Goal: Task Accomplishment & Management: Manage account settings

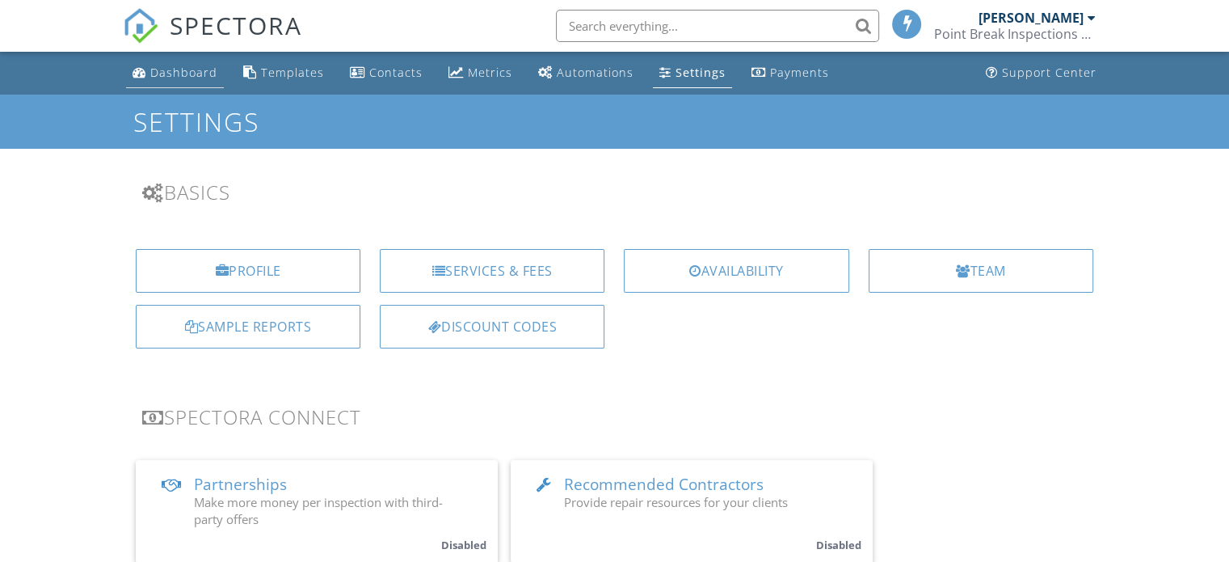
click at [171, 68] on div "Dashboard" at bounding box center [183, 72] width 67 height 15
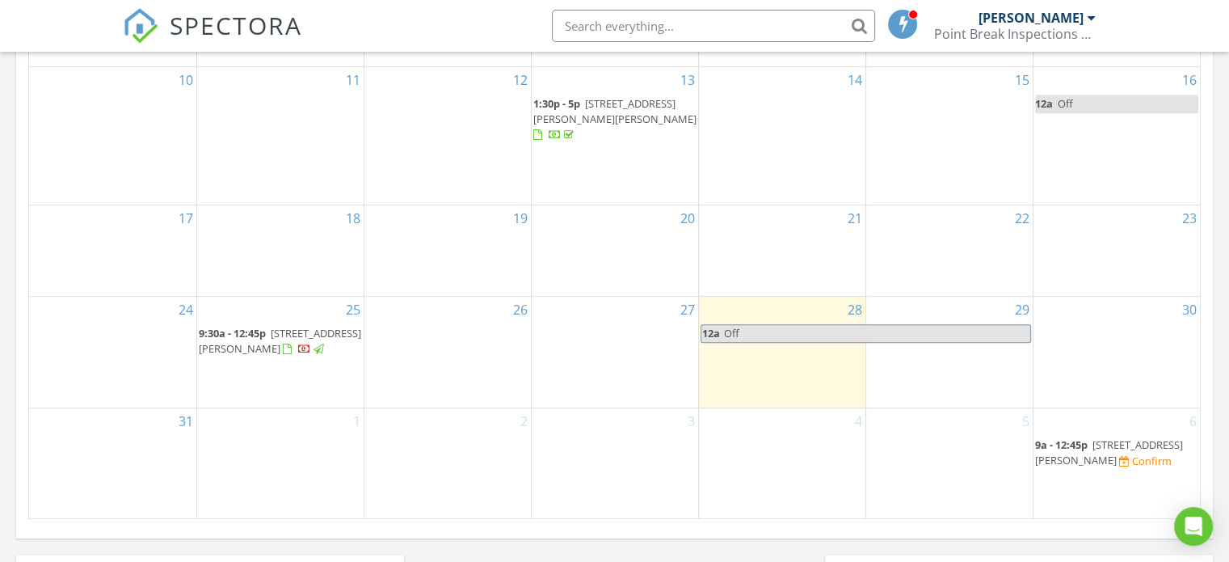
scroll to position [967, 0]
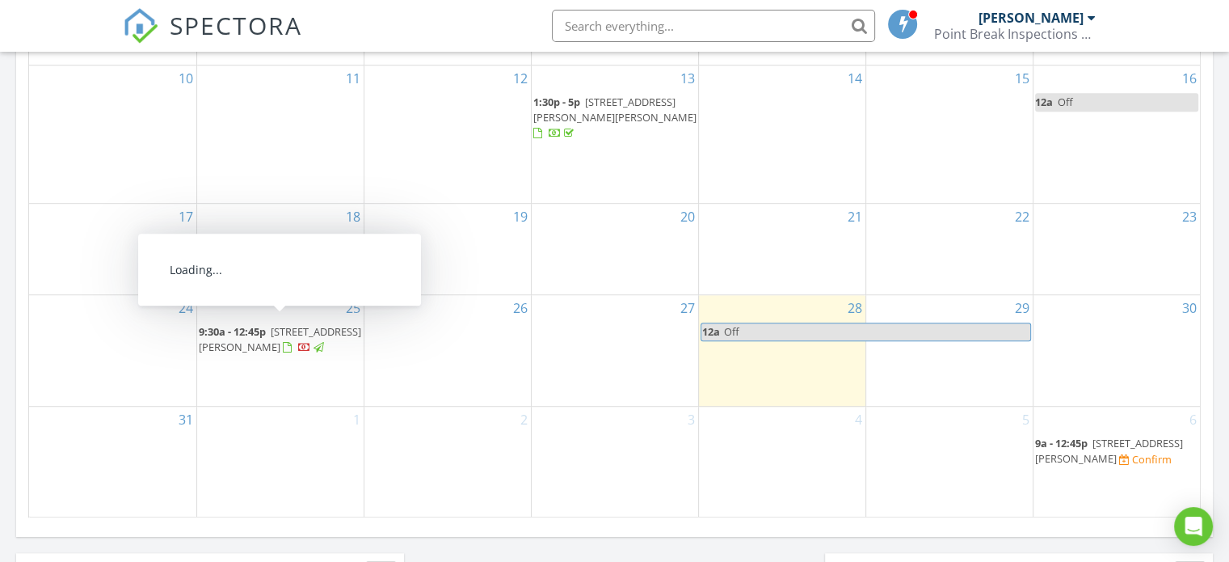
click at [288, 324] on span "113 Montibello Dr, Cary 27513" at bounding box center [280, 339] width 162 height 30
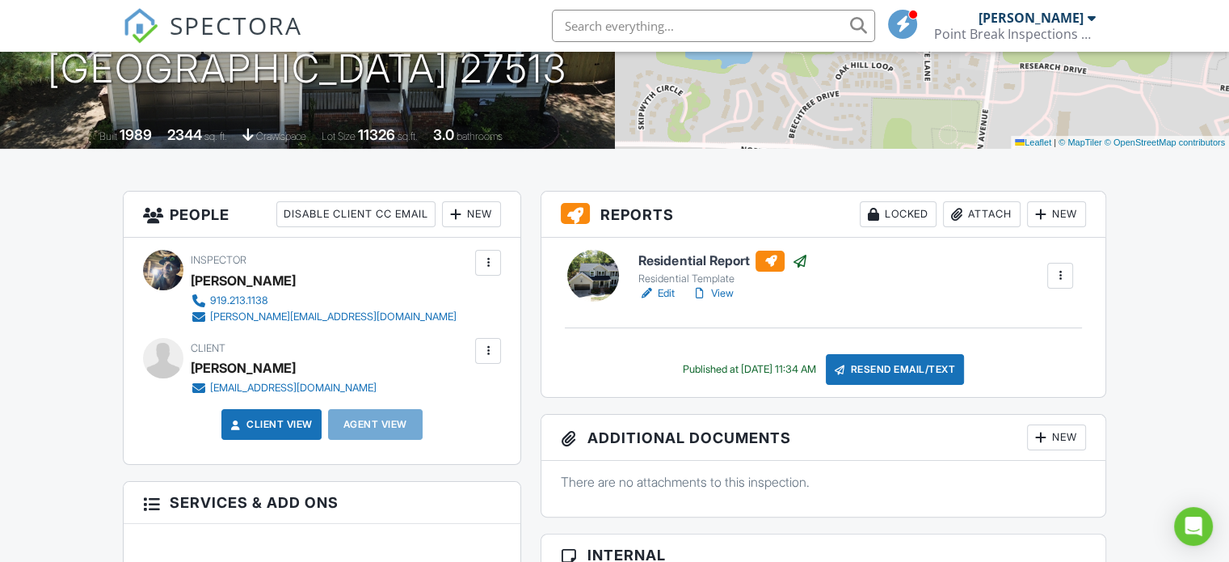
scroll to position [284, 0]
click at [663, 293] on link "Edit" at bounding box center [656, 292] width 36 height 16
